Goal: Task Accomplishment & Management: Complete application form

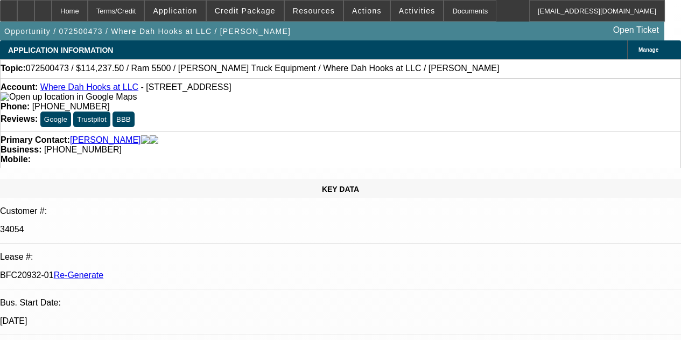
select select "4"
select select "0"
select select "2"
select select "0.1"
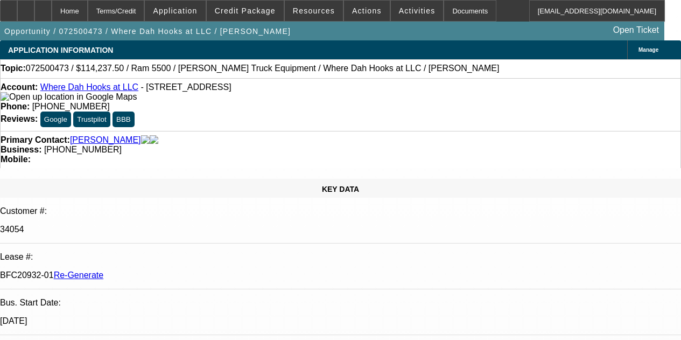
select select "4"
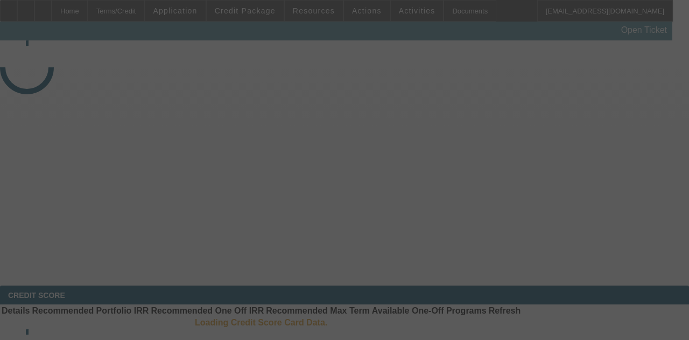
select select "3"
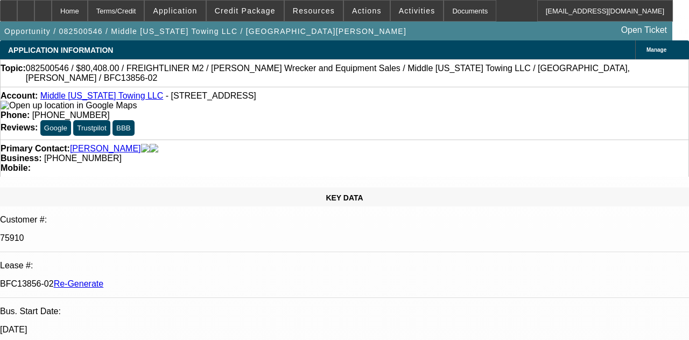
select select "0"
select select "2"
select select "0"
select select "6"
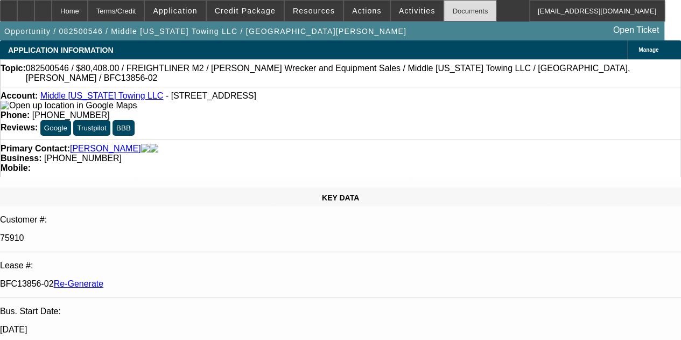
click at [446, 11] on div "Documents" at bounding box center [470, 11] width 53 height 22
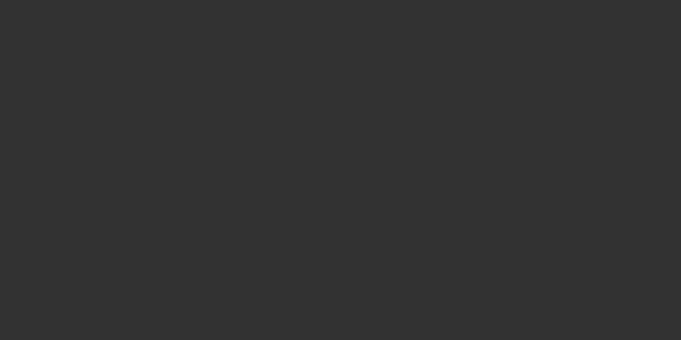
select select "4"
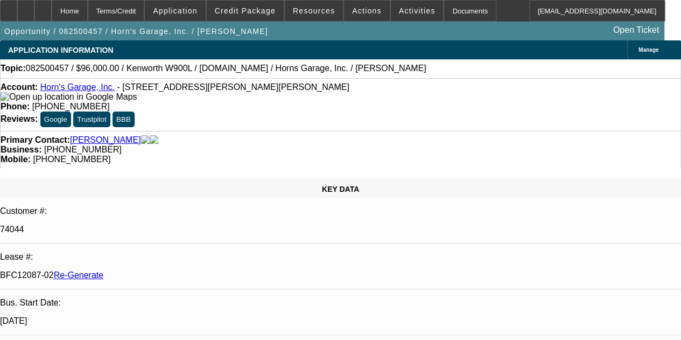
select select "0"
select select "2"
select select "0"
select select "6"
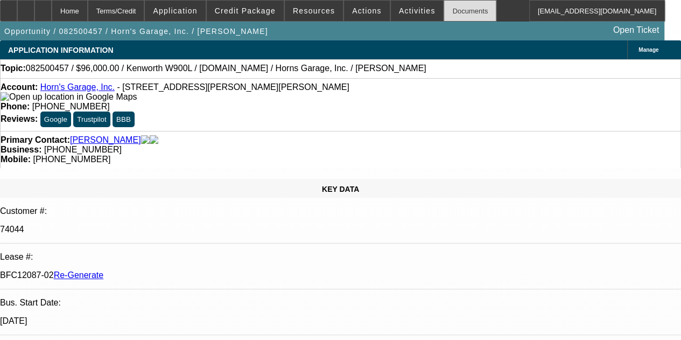
click at [457, 10] on div "Documents" at bounding box center [470, 11] width 53 height 22
click at [445, 7] on div "Documents" at bounding box center [470, 11] width 53 height 22
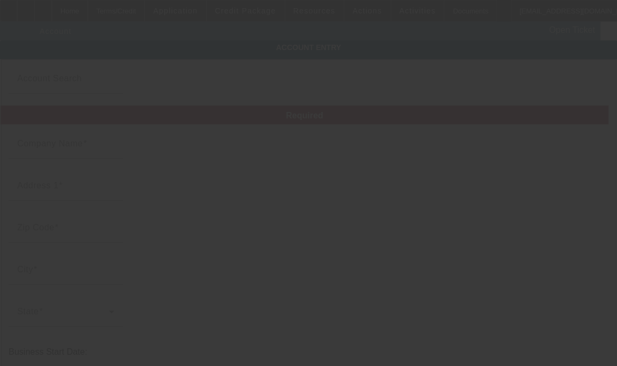
type input "Middle [US_STATE] Towing LLC"
type input "3320 Goodland Rd"
type input "37211"
type input "Nashville"
type input "(615) 836-8160"
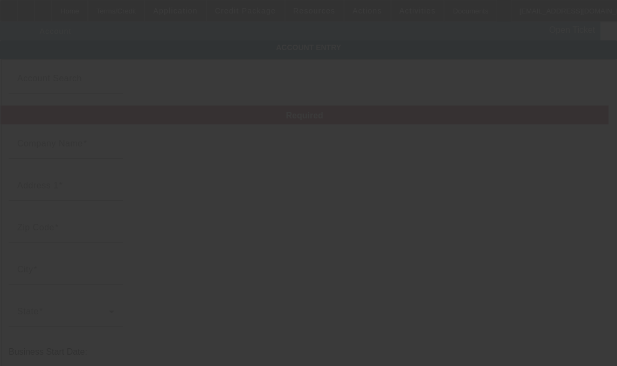
type input "middletntowing@gmail.com"
type input "Davidson"
type input "46-5095022"
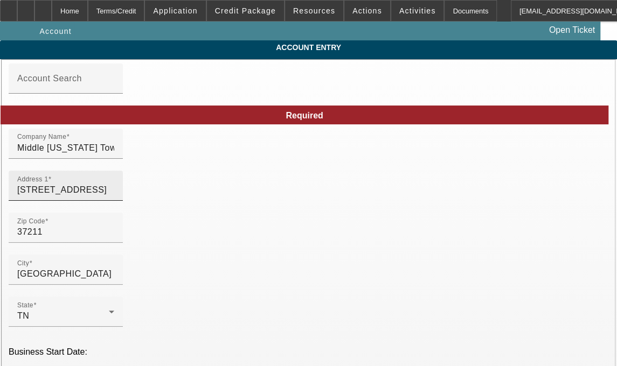
type input "8/20/2025"
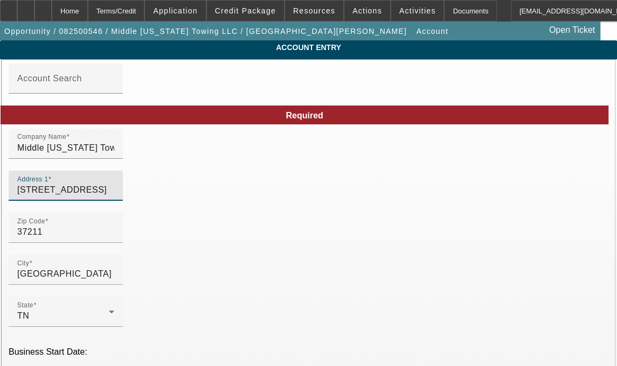
click at [114, 195] on input "3320 Goodland Rd" at bounding box center [65, 190] width 97 height 13
type input "3"
type input "1920 Seminole Ave"
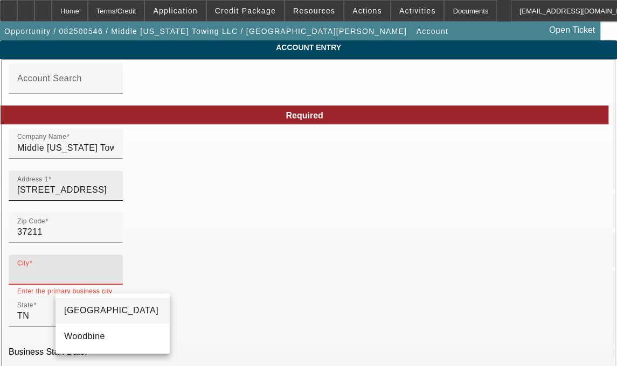
type input "[GEOGRAPHIC_DATA]"
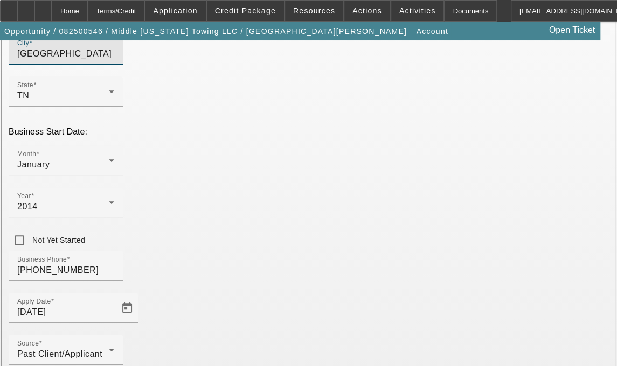
scroll to position [267, 0]
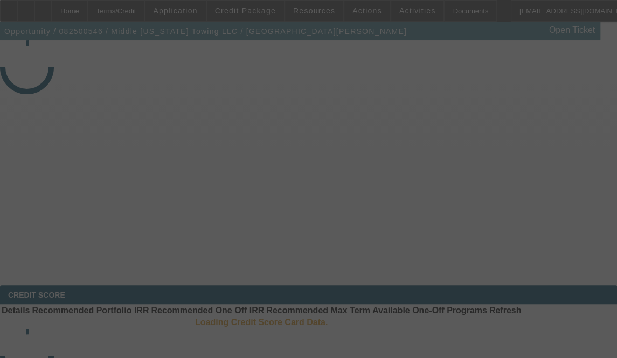
select select "3"
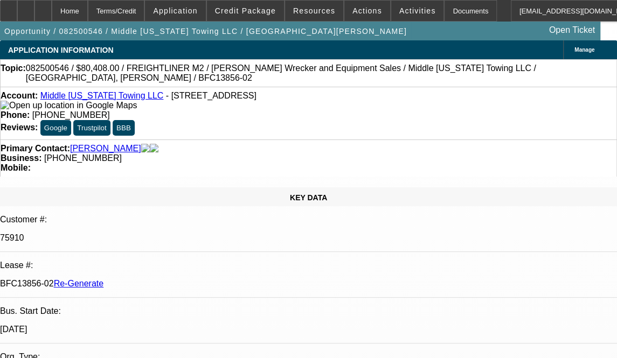
select select "0"
select select "2"
select select "0"
select select "6"
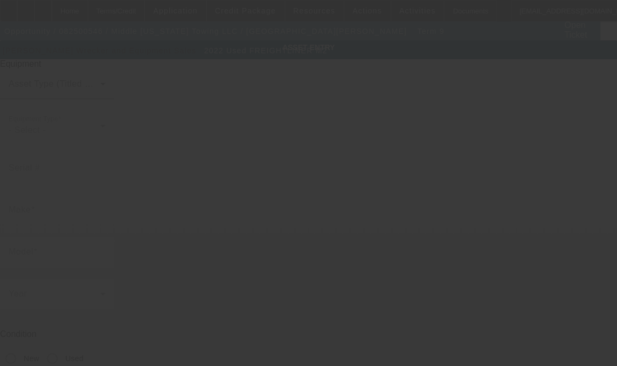
type input "[US_VEHICLE_IDENTIFICATION_NUMBER]"
type input "Freightliner"
type input "M2"
radio input "true"
type textarea "Tow Truck"
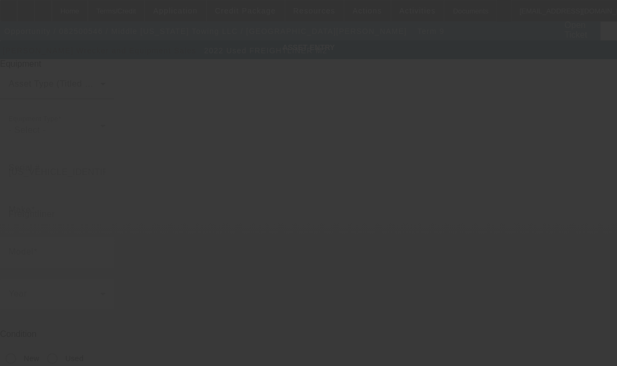
type input "[STREET_ADDRESS]"
type input "[GEOGRAPHIC_DATA]"
type input "37211"
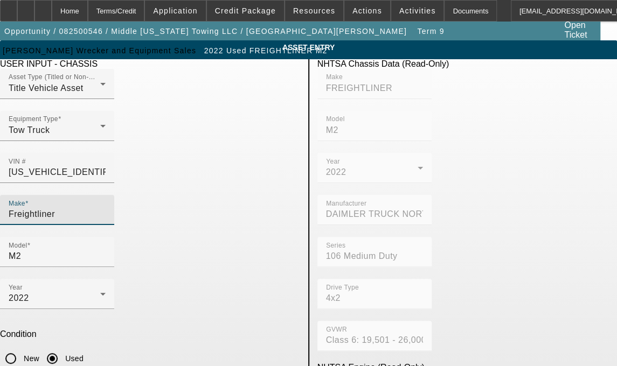
click at [106, 208] on input "Freightliner" at bounding box center [57, 214] width 97 height 13
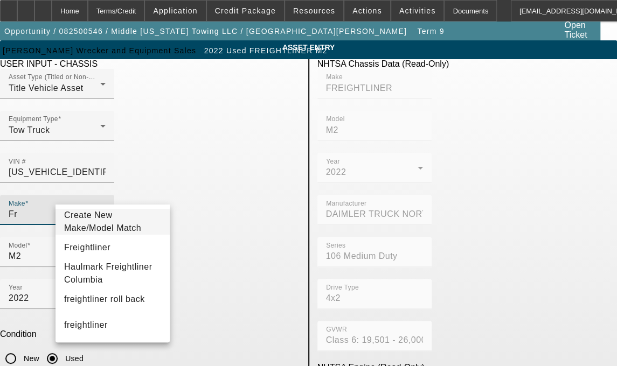
type input "F"
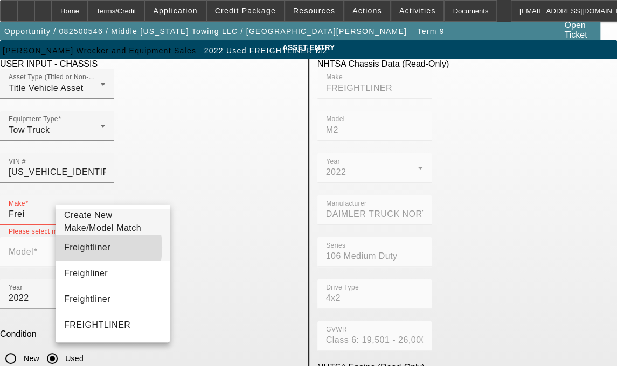
click at [86, 252] on span "Freightliner" at bounding box center [87, 247] width 46 height 9
type input "Freightliner"
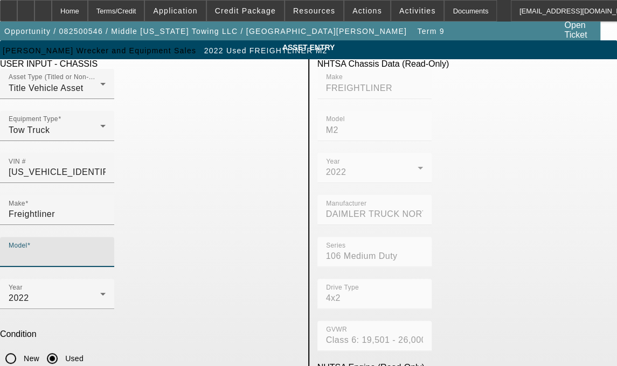
click at [106, 250] on input "Model" at bounding box center [57, 256] width 97 height 13
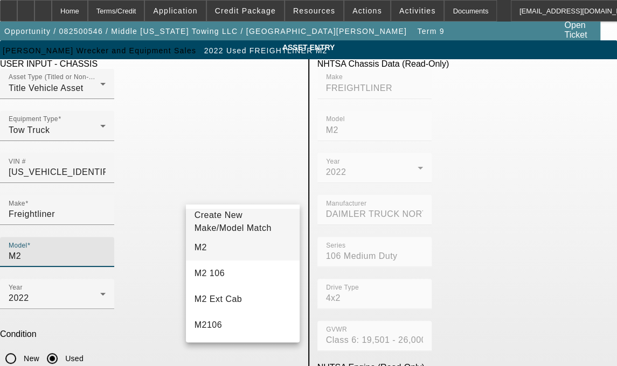
type input "M2"
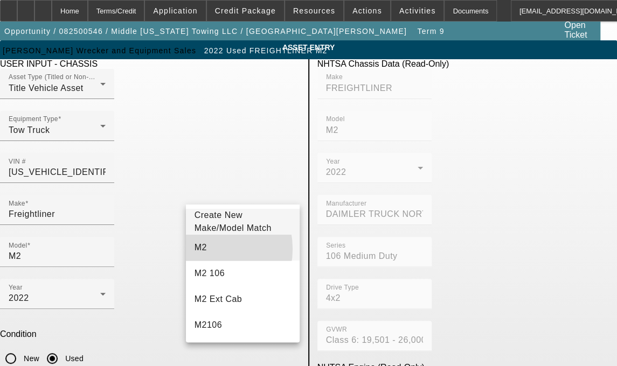
click at [205, 254] on mat-option "M2" at bounding box center [243, 248] width 114 height 26
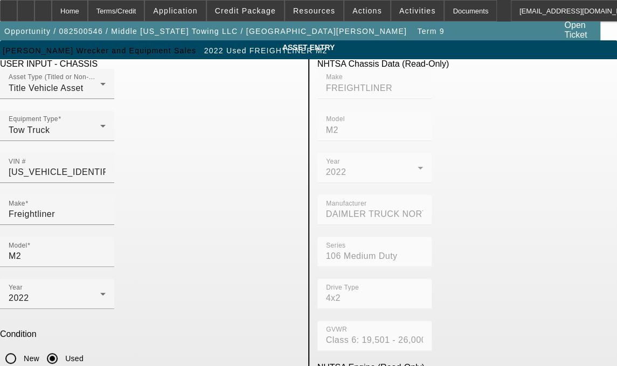
type textarea "T"
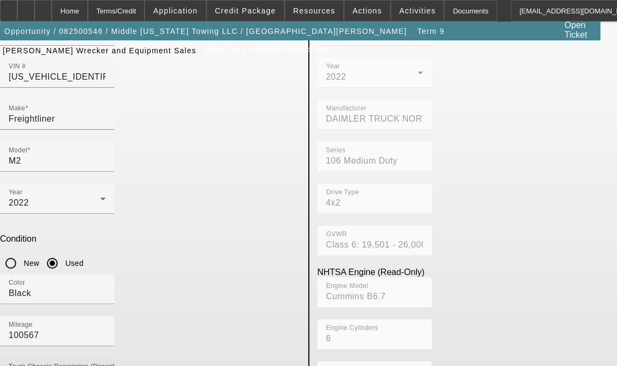
scroll to position [104, 0]
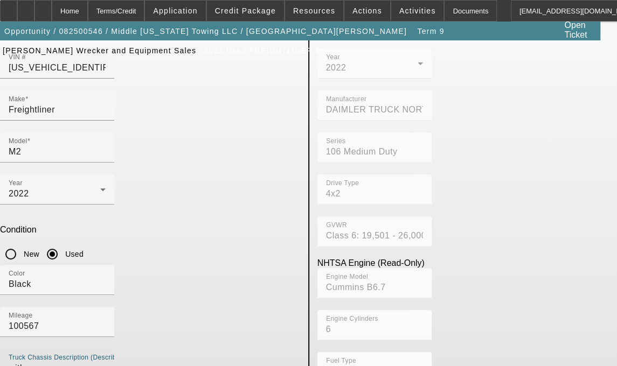
type textarea "with"
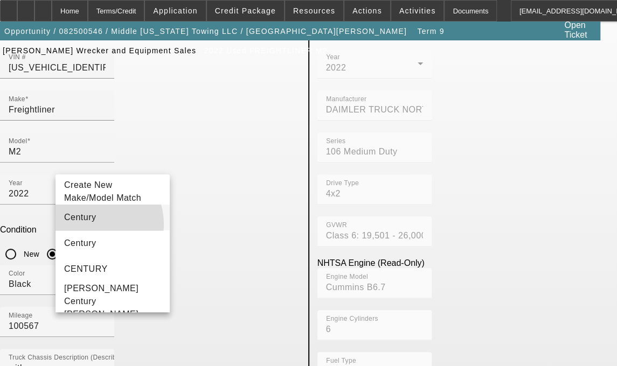
click at [87, 230] on mat-option "Century" at bounding box center [112, 218] width 114 height 26
type input "Century"
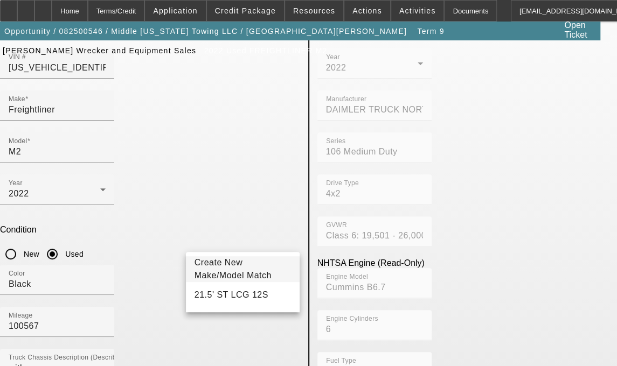
type input "LCG 12S"
click at [222, 258] on span "Create New Make/Model Match" at bounding box center [232, 269] width 77 height 22
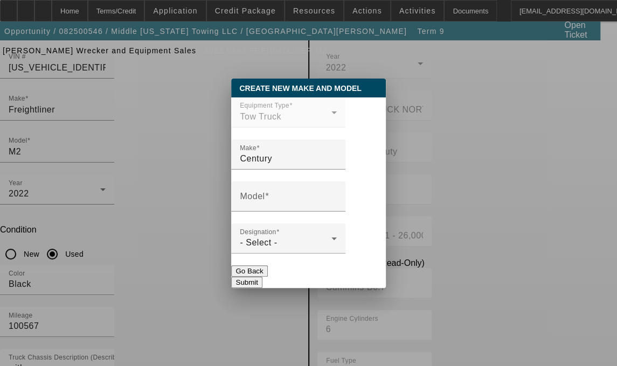
scroll to position [0, 0]
click at [261, 201] on mat-label "Model" at bounding box center [252, 196] width 25 height 9
click at [261, 201] on input "Model" at bounding box center [288, 200] width 97 height 13
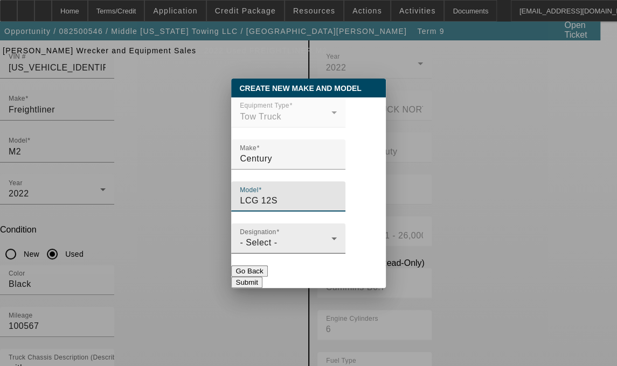
type input "LCG 12S"
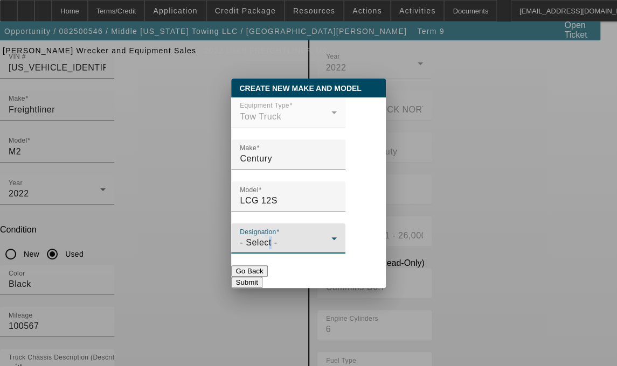
click at [270, 246] on span "- Select -" at bounding box center [258, 242] width 37 height 9
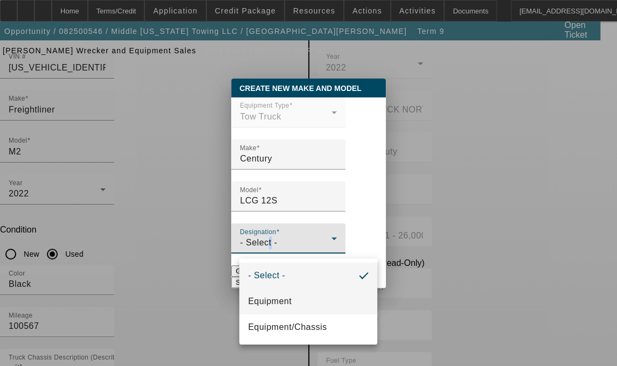
click at [268, 292] on mat-option "Equipment" at bounding box center [308, 302] width 138 height 26
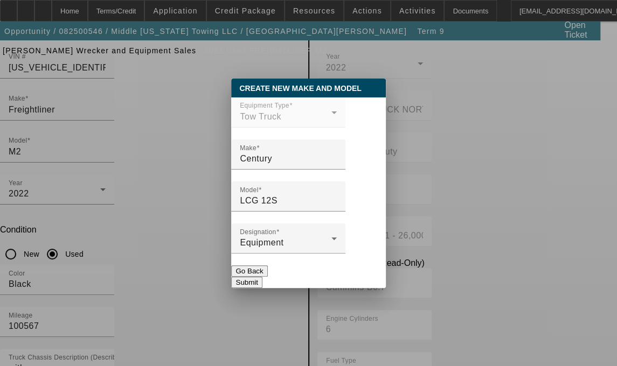
click at [262, 277] on button "Submit" at bounding box center [246, 282] width 31 height 11
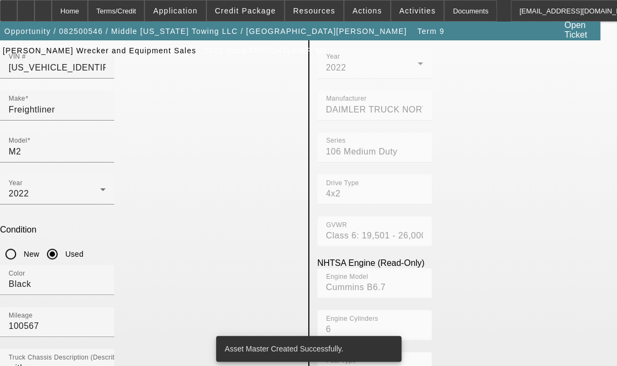
type input "LCG 12S"
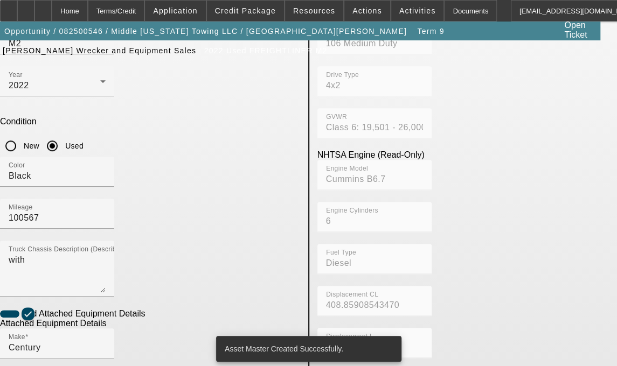
scroll to position [254, 0]
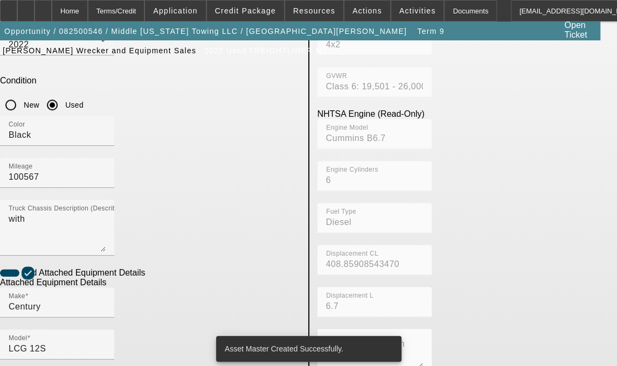
radio input "true"
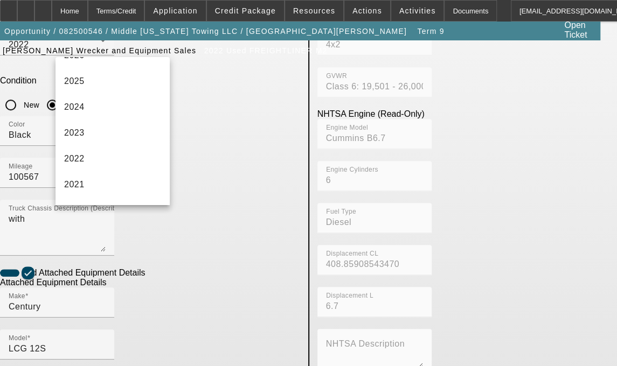
scroll to position [75, 0]
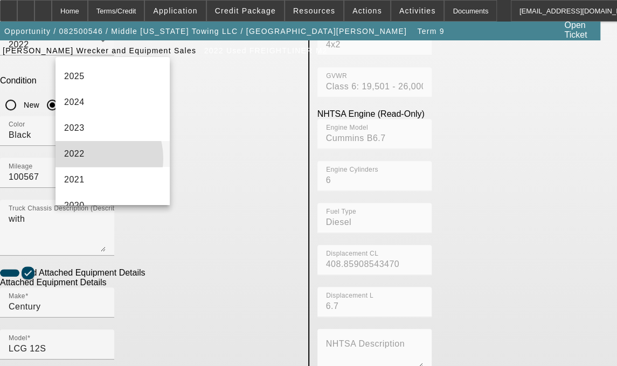
click at [88, 157] on mat-option "2022" at bounding box center [112, 154] width 114 height 26
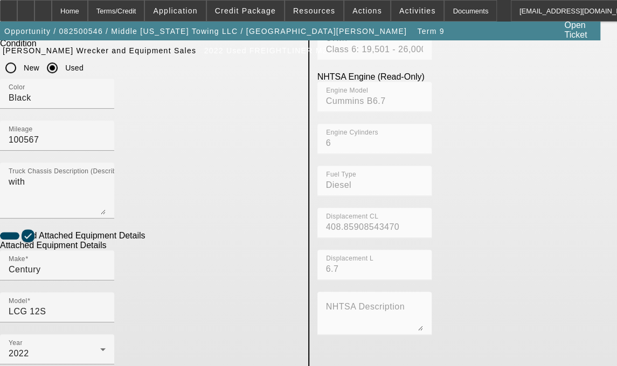
scroll to position [325, 0]
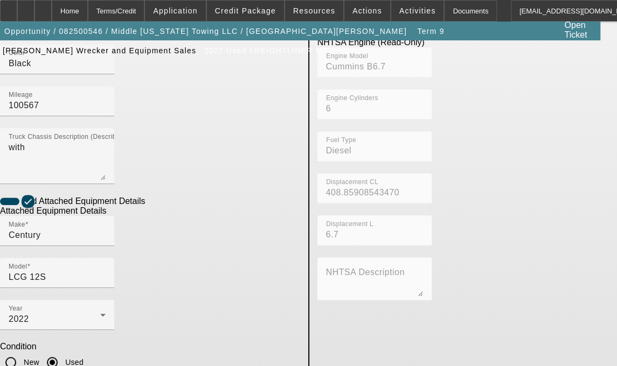
type textarea "includes all accessories, attachments and options"
drag, startPoint x: 136, startPoint y: 351, endPoint x: 48, endPoint y: 349, distance: 87.8
type input "2"
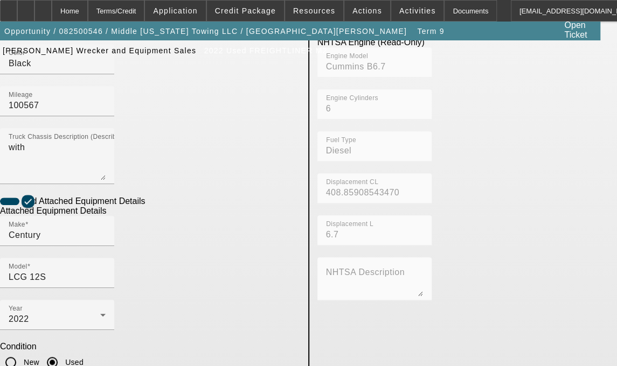
type input "[STREET_ADDRESS]"
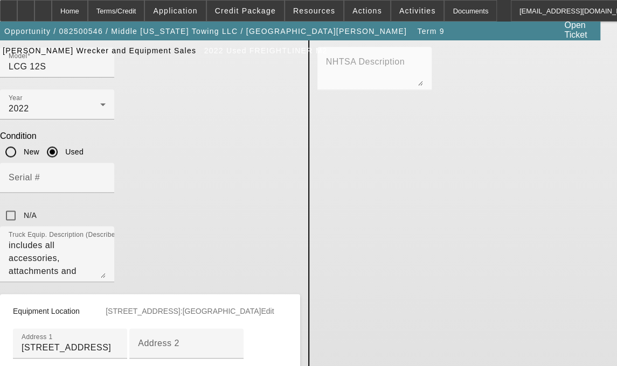
type input "Davidson"
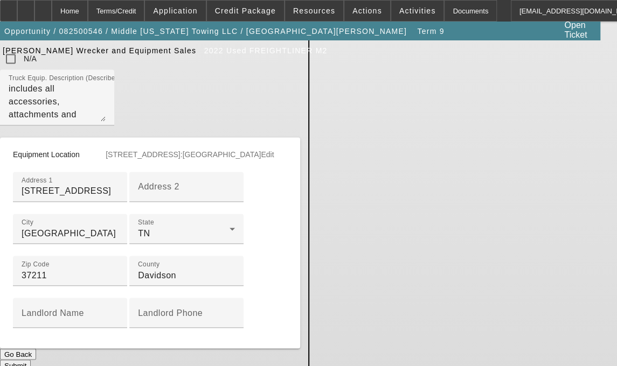
click at [31, 360] on button "Submit" at bounding box center [15, 365] width 31 height 11
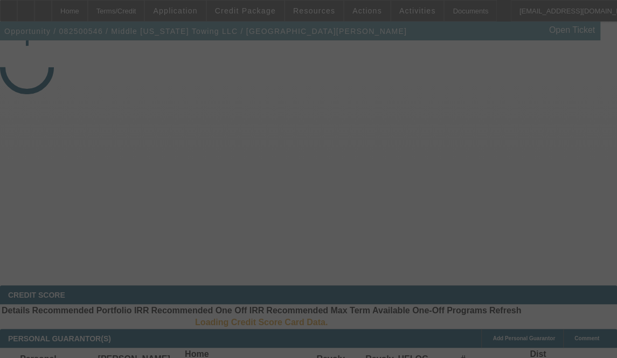
select select "3"
